Goal: Obtain resource: Obtain resource

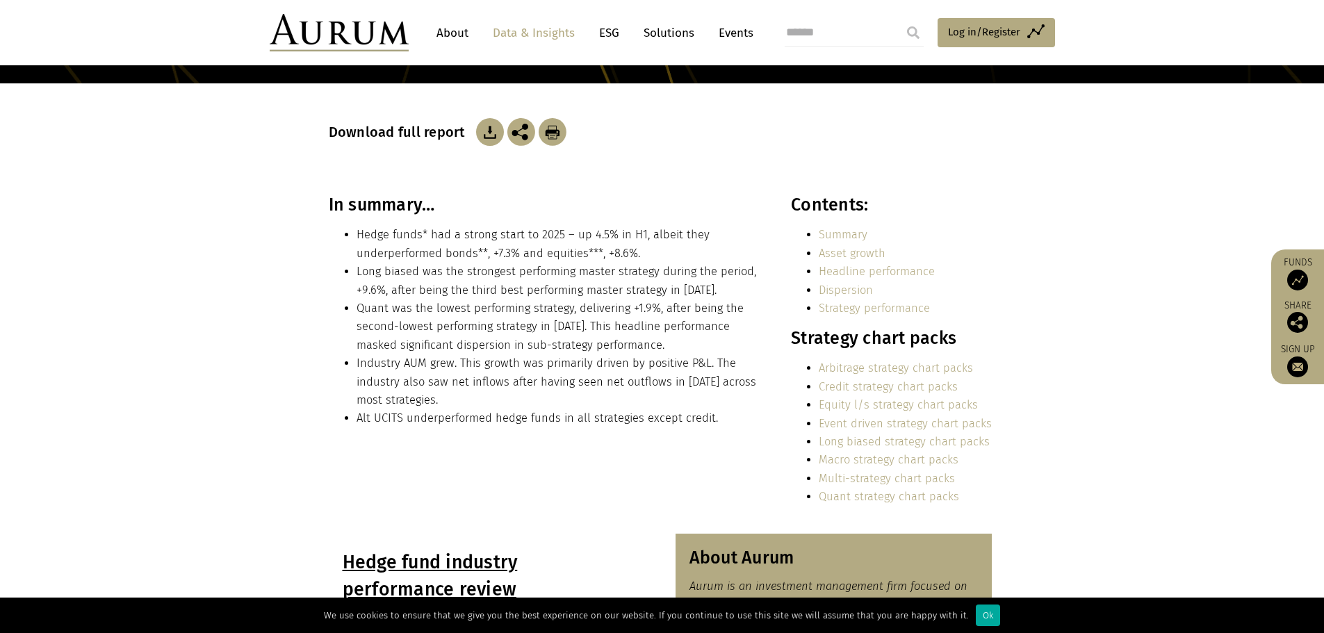
scroll to position [208, 0]
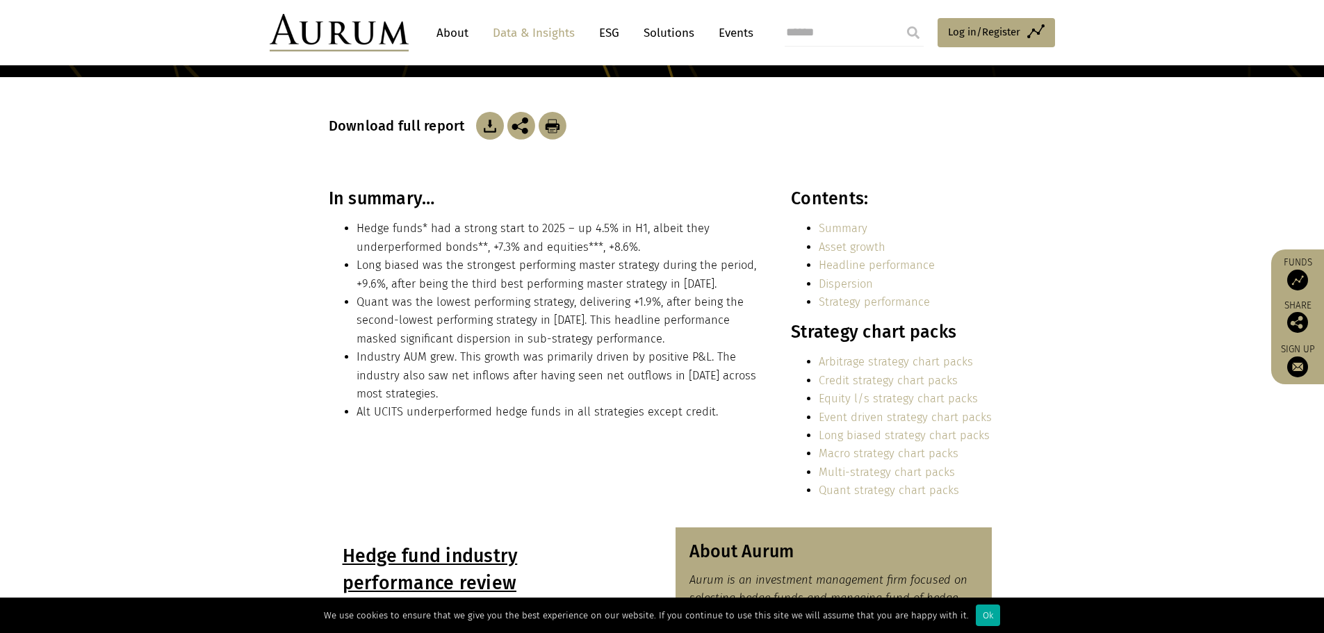
click at [484, 130] on img at bounding box center [490, 126] width 28 height 28
drag, startPoint x: 1106, startPoint y: 455, endPoint x: 1084, endPoint y: 432, distance: 31.9
click at [1106, 455] on section "In summary… Hedge funds* had a strong start to 2025 – up 4.5% in H1, albeit the…" at bounding box center [662, 357] width 1324 height 339
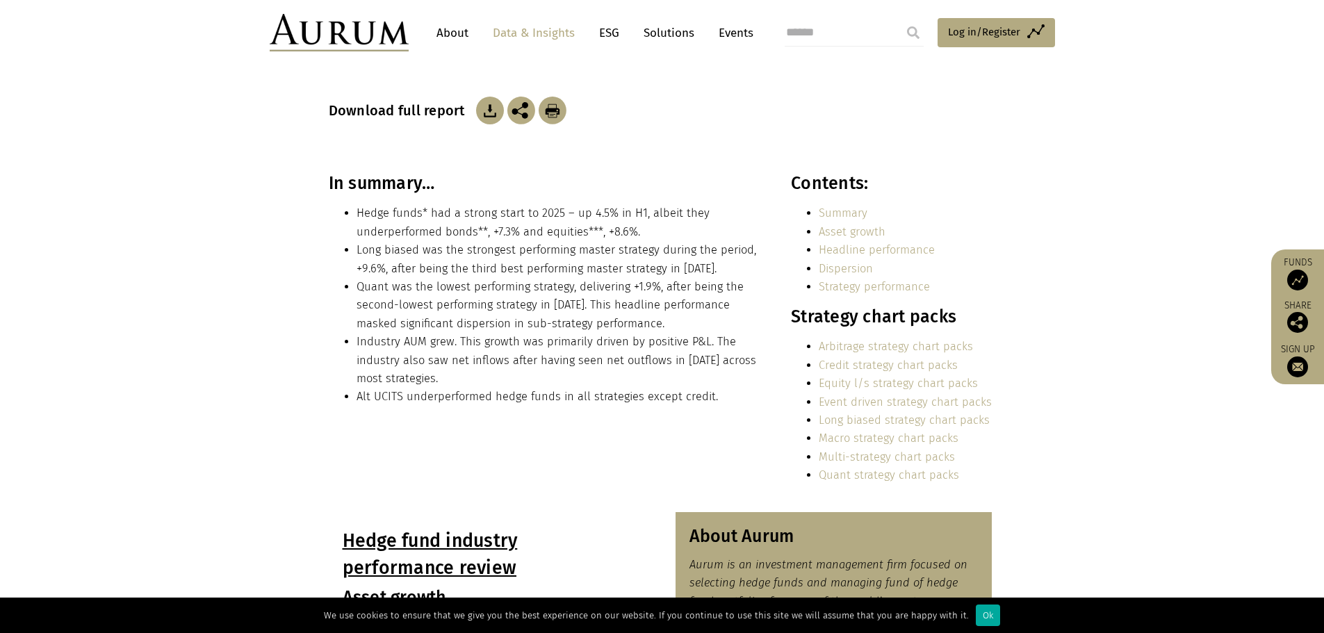
scroll to position [0, 0]
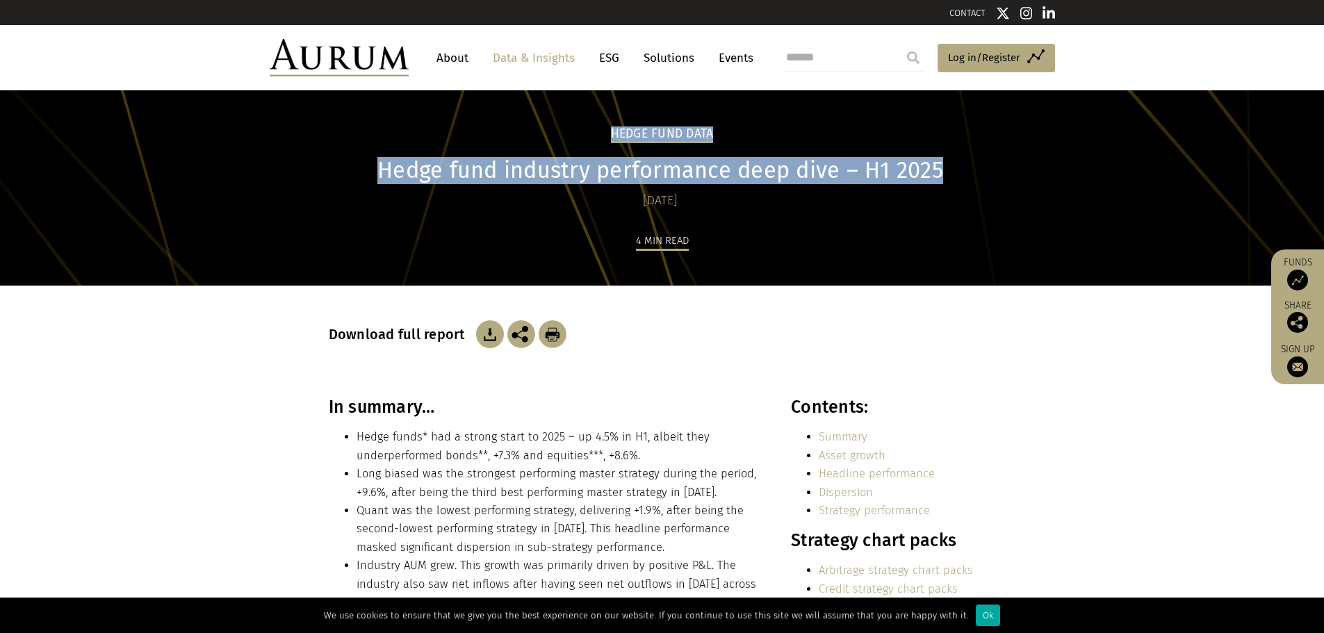
drag, startPoint x: 945, startPoint y: 165, endPoint x: 393, endPoint y: 156, distance: 552.5
click at [393, 156] on div "Hedge Fund Data Hedge fund industry performance deep dive – H1 2025 30/07/2025 …" at bounding box center [662, 205] width 695 height 161
copy div "Hedge Fund Data Hedge fund industry performance deep dive – H1 2025"
